Goal: Navigation & Orientation: Find specific page/section

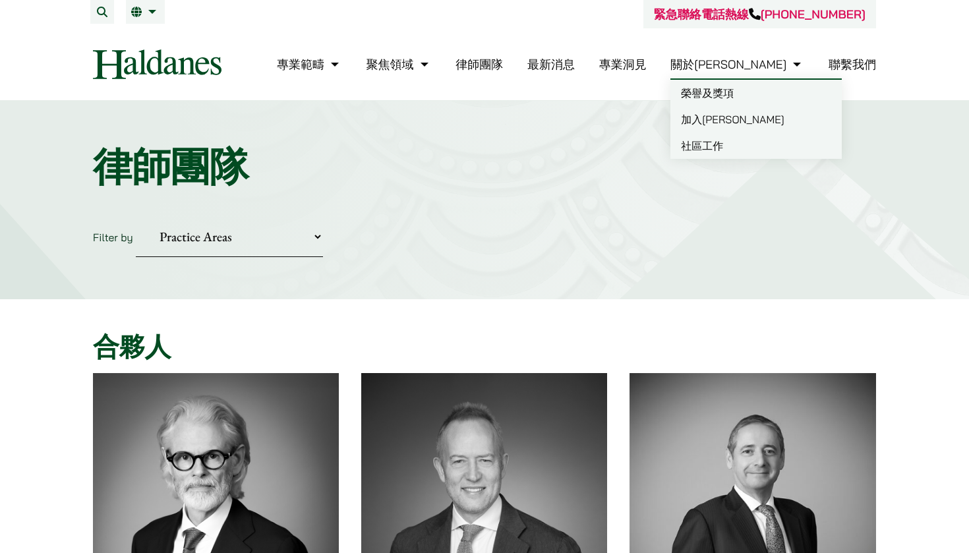
click at [775, 61] on link "關於[PERSON_NAME]" at bounding box center [737, 64] width 134 height 15
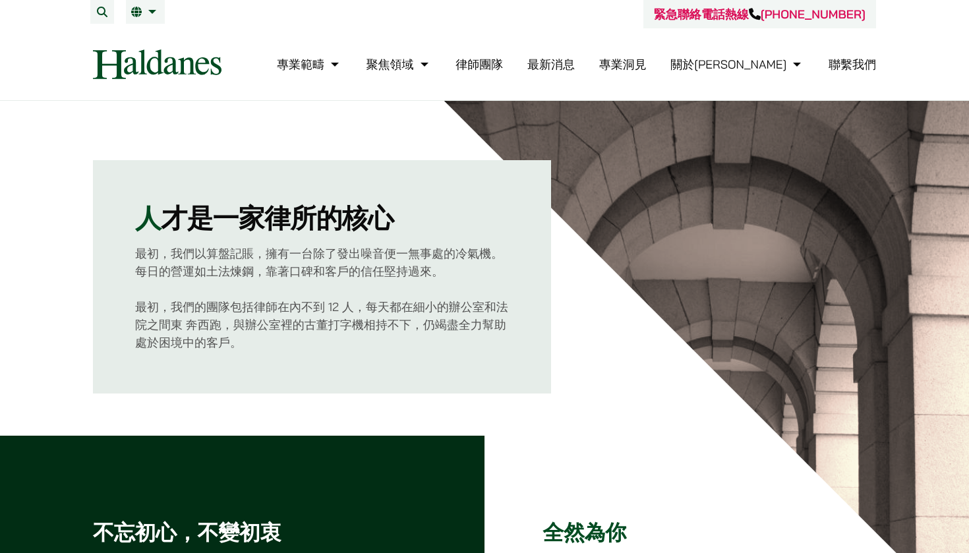
click at [503, 61] on link "律師團隊" at bounding box center [478, 64] width 47 height 15
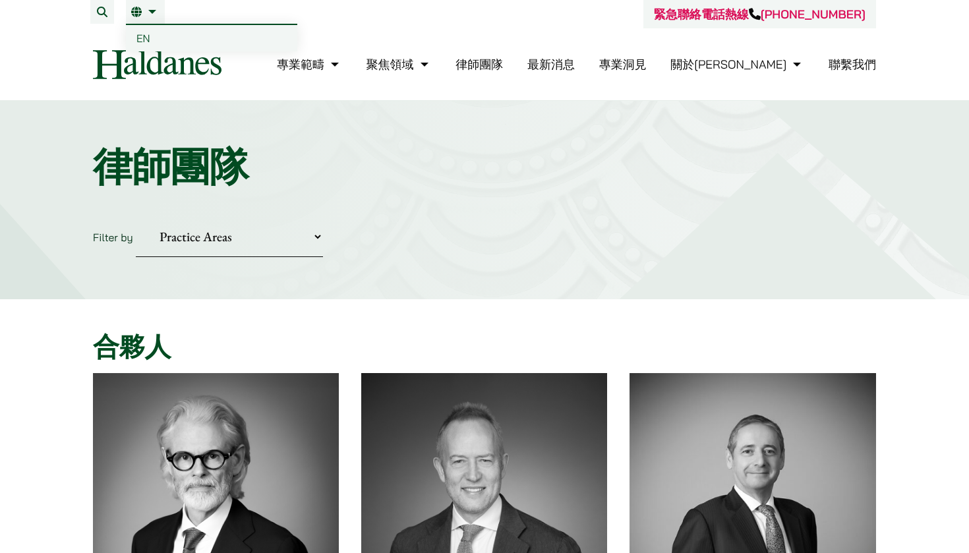
click at [150, 6] on li "繁 EN" at bounding box center [145, 12] width 39 height 24
click at [142, 40] on span "EN" at bounding box center [143, 38] width 14 height 13
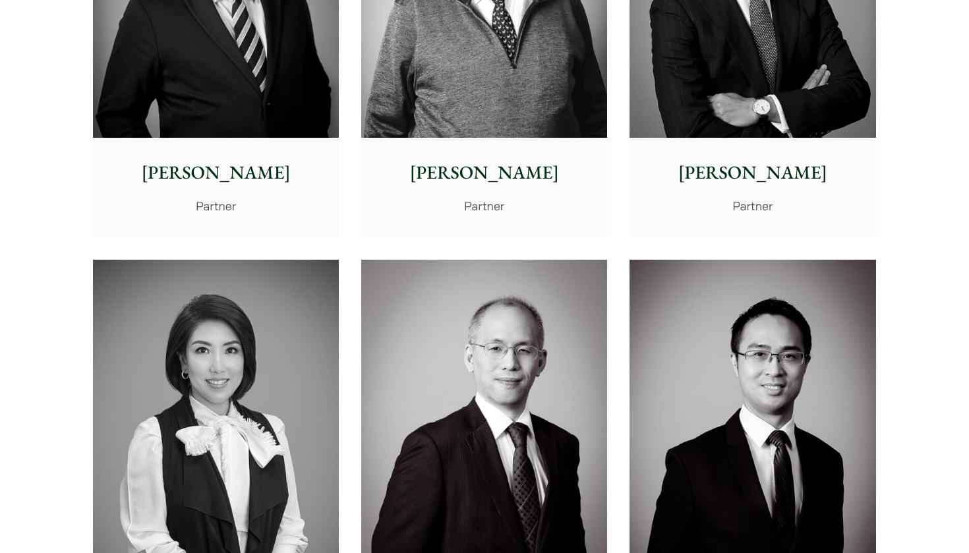
scroll to position [972, 0]
